Goal: Information Seeking & Learning: Learn about a topic

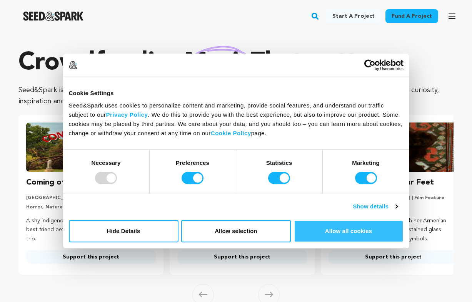
click at [352, 236] on button "Allow all cookies" at bounding box center [349, 231] width 110 height 22
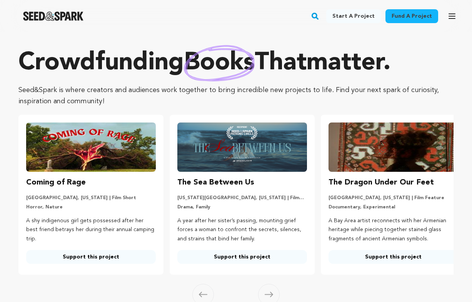
click at [320, 16] on rect "button" at bounding box center [314, 16] width 9 height 9
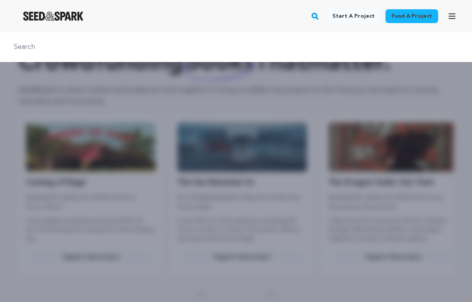
click at [222, 51] on input "text" at bounding box center [236, 47] width 454 height 11
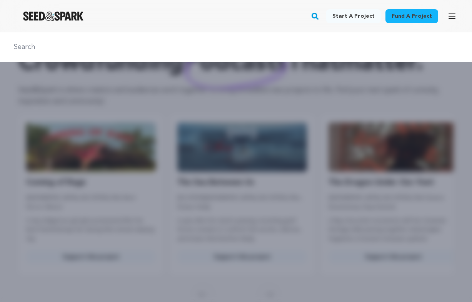
paste input "The Imperfect Picture"
type input "The Imperfect Picture"
click at [319, 13] on rect "button" at bounding box center [314, 16] width 9 height 9
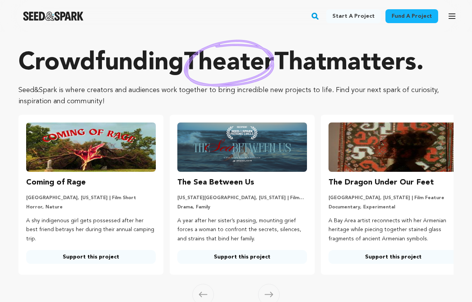
click at [319, 13] on rect "button" at bounding box center [314, 16] width 9 height 9
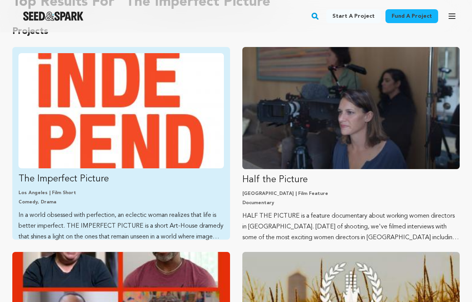
scroll to position [75, 0]
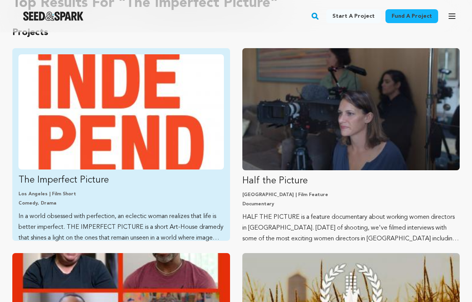
click at [136, 126] on img "Fund The Imperfect Picture" at bounding box center [120, 111] width 205 height 115
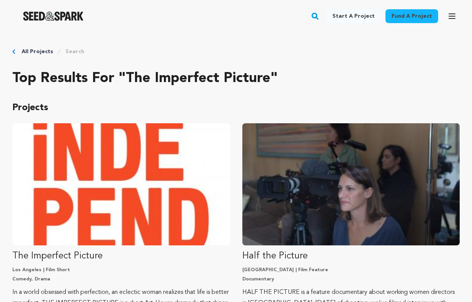
click at [320, 18] on rect "button" at bounding box center [314, 16] width 9 height 9
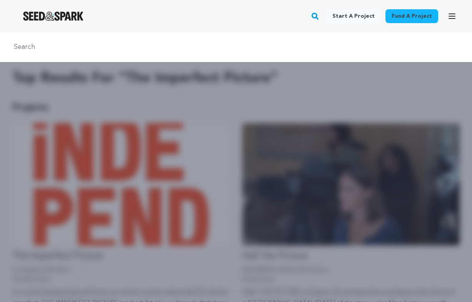
click at [246, 40] on div at bounding box center [236, 47] width 472 height 30
click at [231, 53] on div at bounding box center [236, 47] width 472 height 30
click at [212, 46] on input "text" at bounding box center [236, 47] width 454 height 11
paste input "Jumpin’ Jacob"
type input "Jumpin’ Jacob"
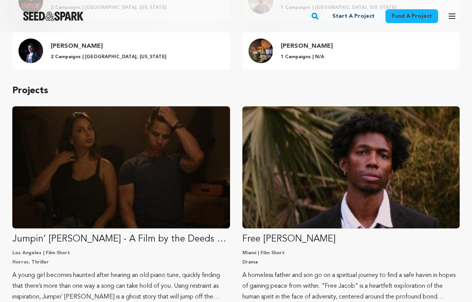
scroll to position [218, 0]
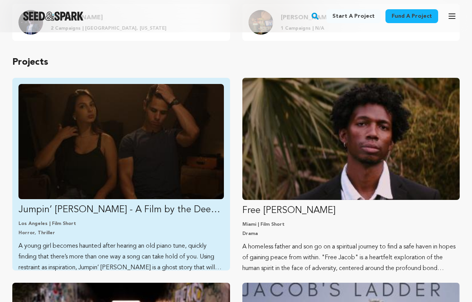
click at [146, 170] on img "Fund Jumpin’ Jacob - A Film by the Deeds Kids" at bounding box center [120, 141] width 205 height 115
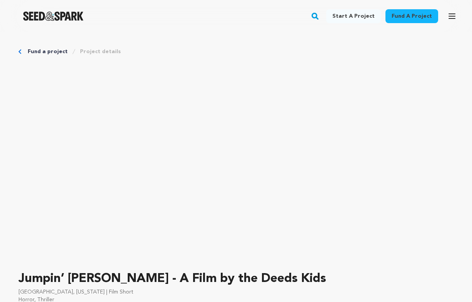
click at [320, 14] on rect "button" at bounding box center [314, 16] width 9 height 9
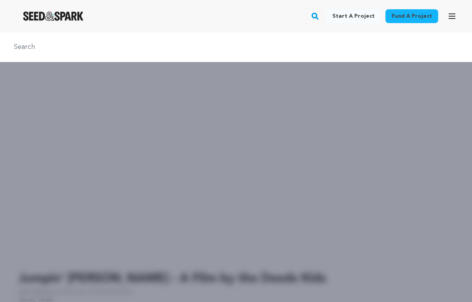
click at [217, 45] on input "text" at bounding box center [236, 47] width 454 height 11
paste input "Vanilla Milkshake and After the Game"
type input "Vanilla Milkshake and After the Game"
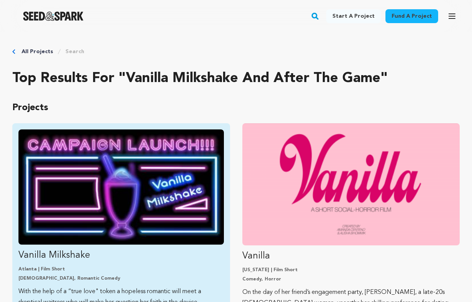
click at [140, 165] on img "Fund Vanilla Milkshake" at bounding box center [120, 186] width 205 height 115
